Goal: Information Seeking & Learning: Check status

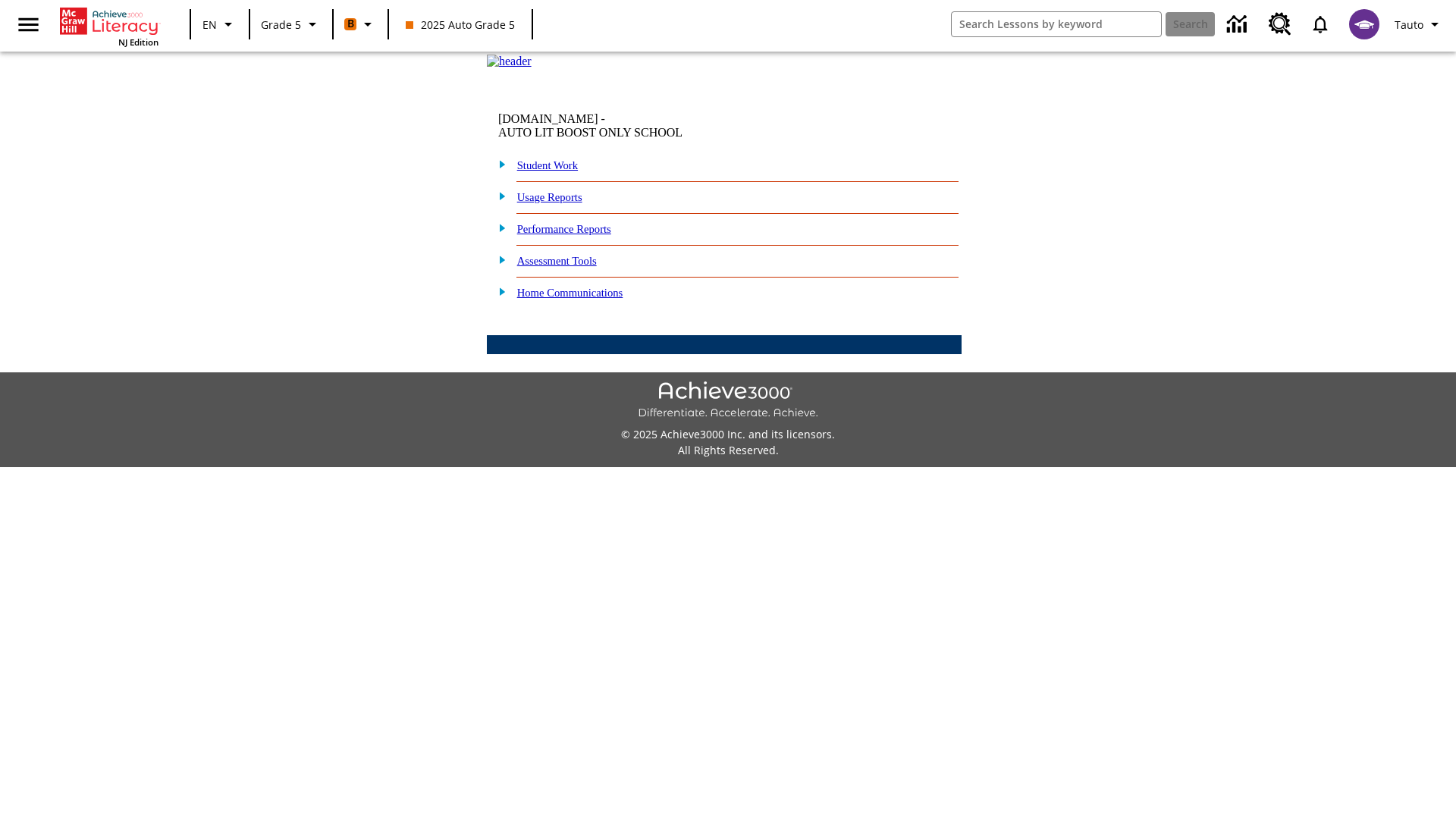
click at [580, 235] on link "Performance Reports" at bounding box center [564, 229] width 94 height 12
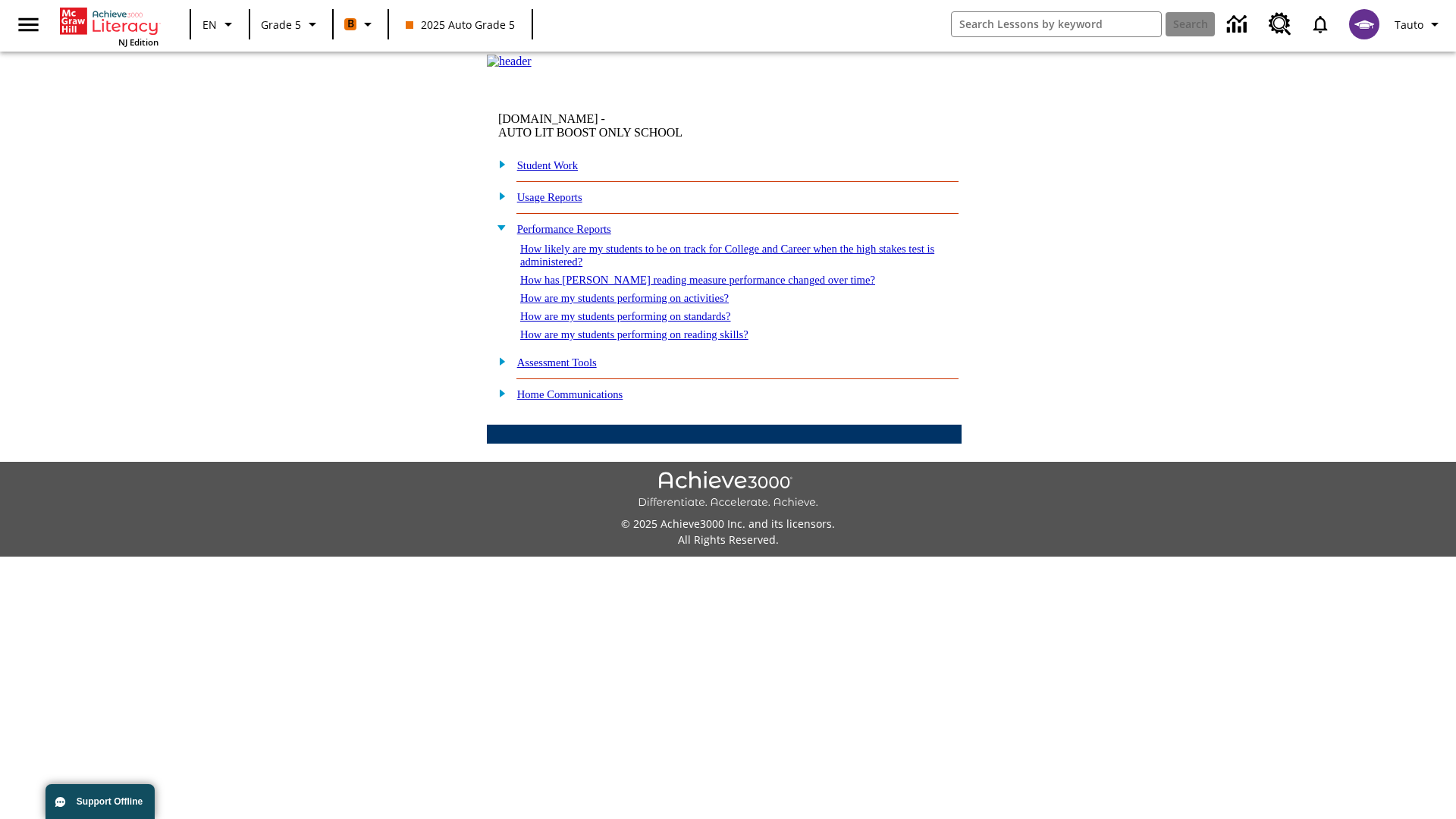
click at [690, 286] on link "How has [PERSON_NAME] reading measure performance changed over time?" at bounding box center [697, 280] width 354 height 12
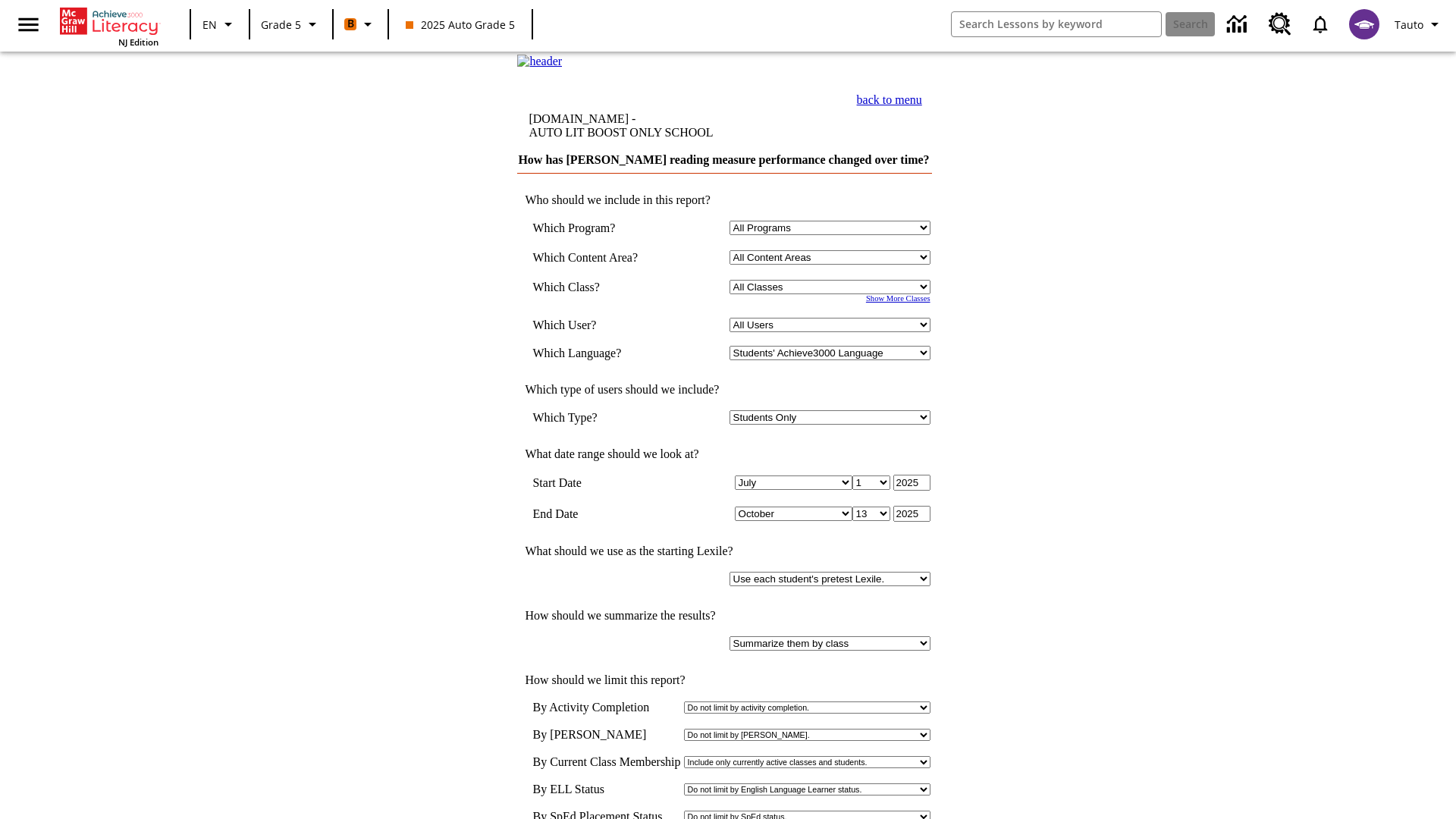
click at [832, 295] on select "Select a Class: All Classes 2025 Auto Grade 5 OL 2025 Auto Grade 6" at bounding box center [829, 287] width 201 height 14
select select "11133131"
